Goal: Obtain resource: Obtain resource

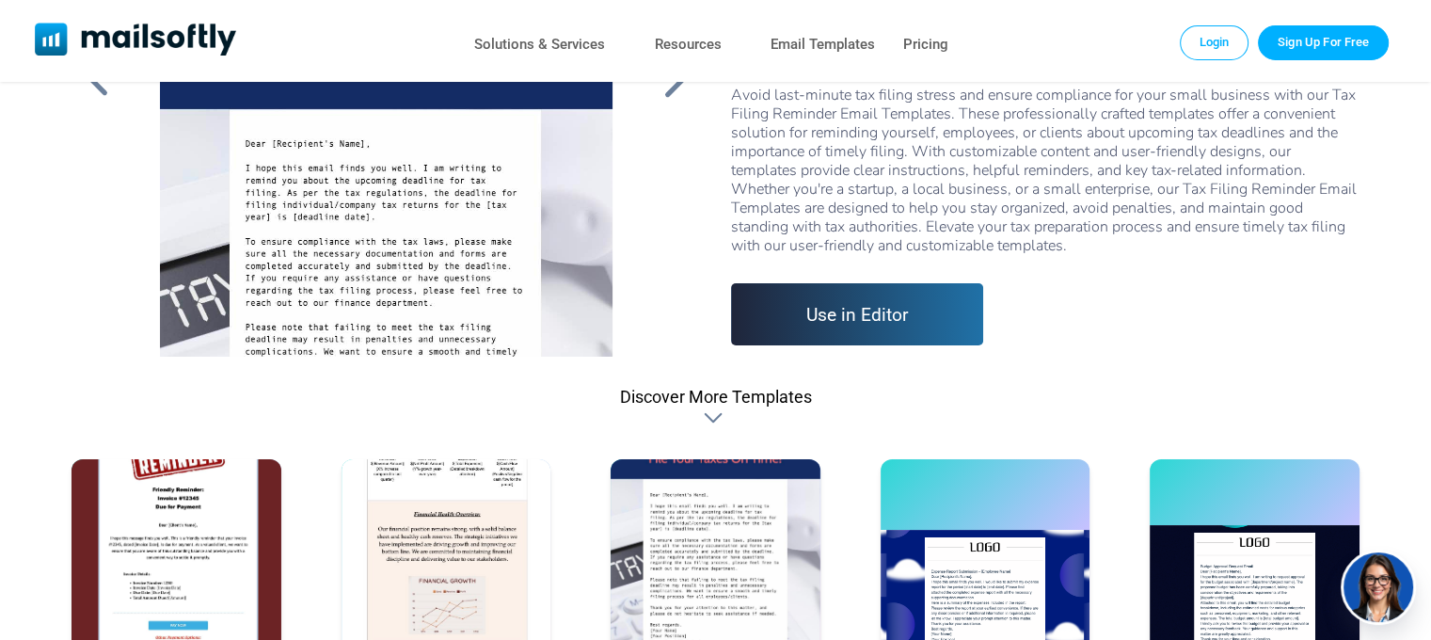
click at [771, 543] on div at bounding box center [715, 600] width 210 height 282
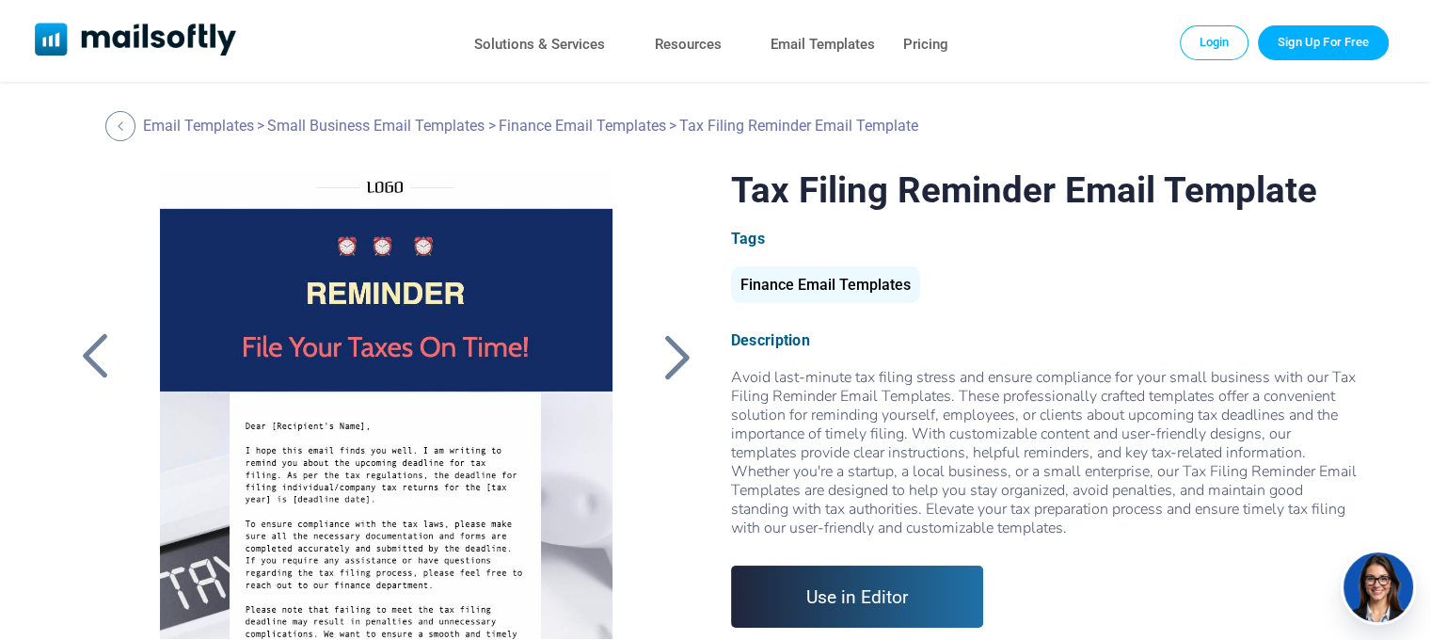
click at [489, 394] on div at bounding box center [386, 403] width 503 height 470
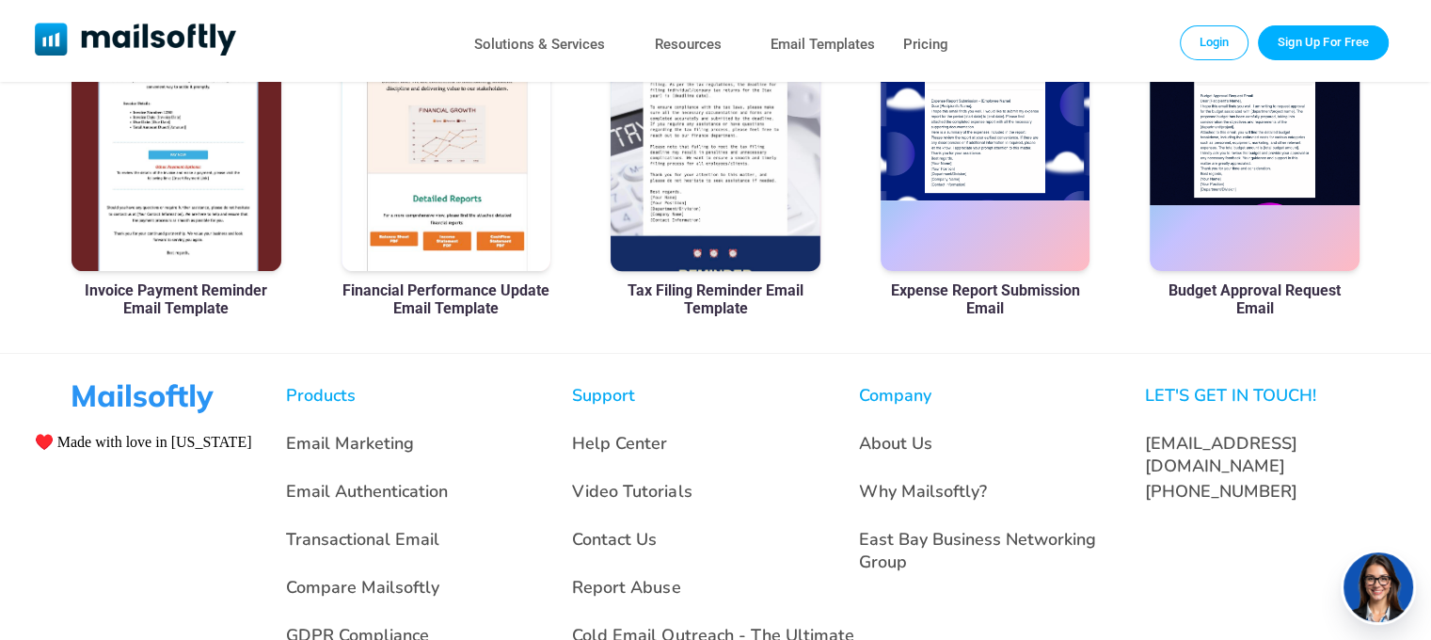
scroll to position [188, 0]
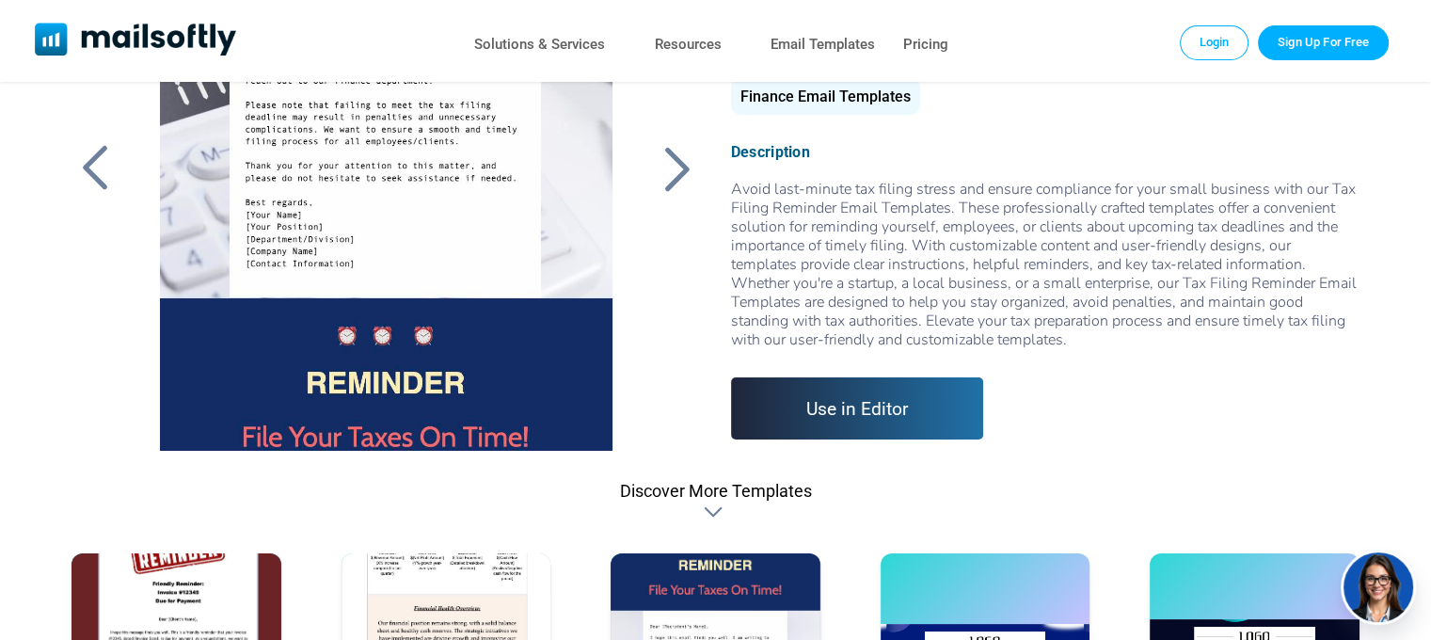
click at [307, 168] on div at bounding box center [386, 215] width 503 height 470
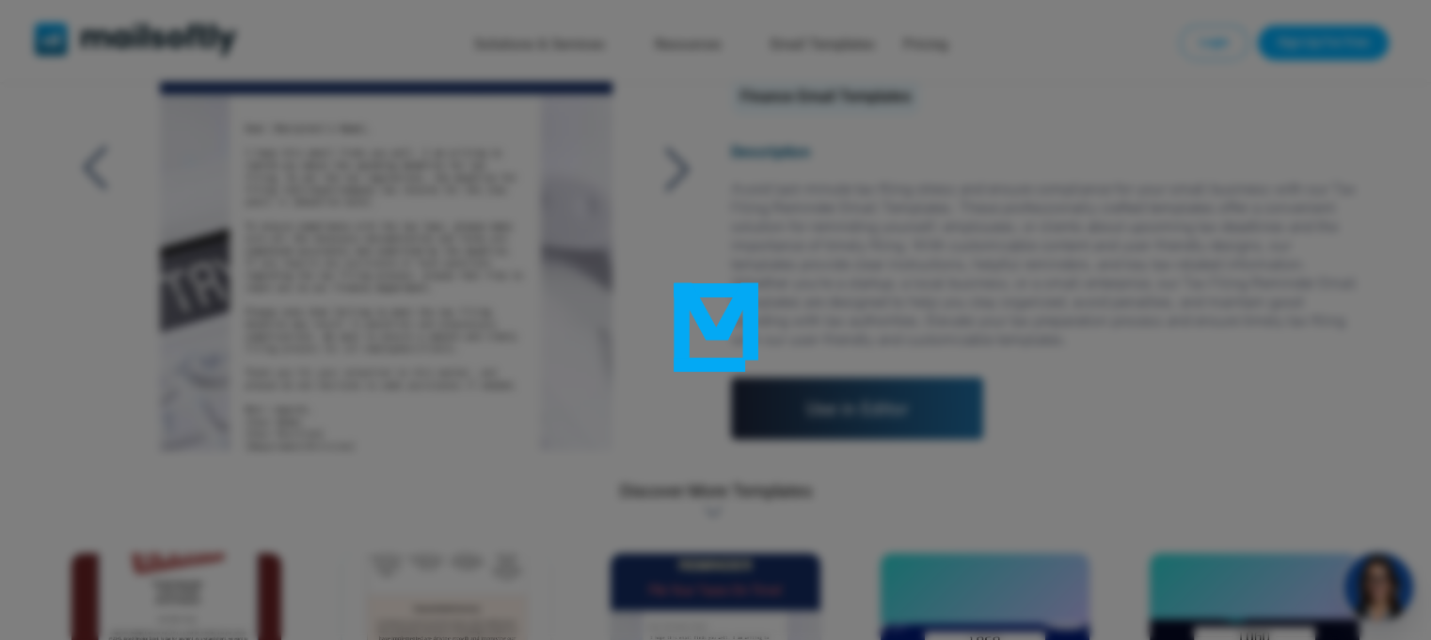
scroll to position [9, 0]
